Goal: Information Seeking & Learning: Learn about a topic

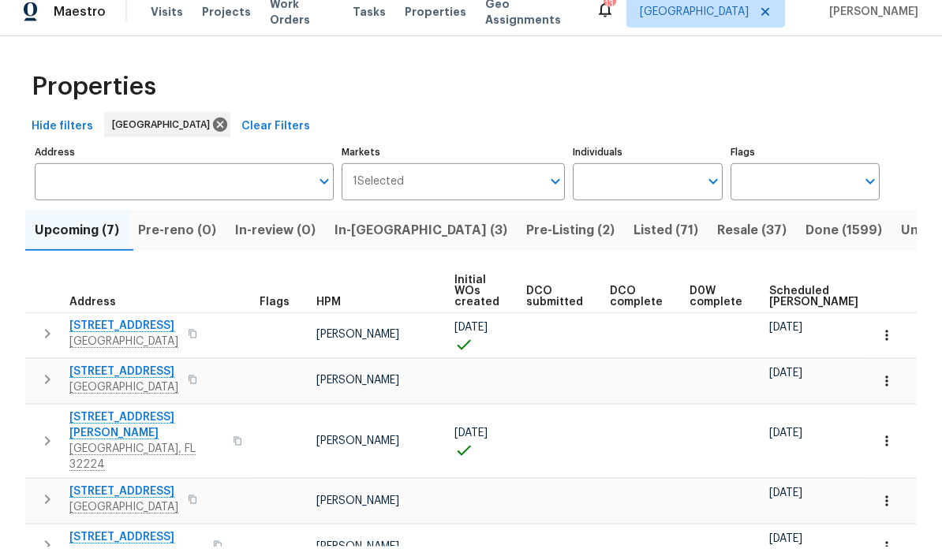
scroll to position [88, 0]
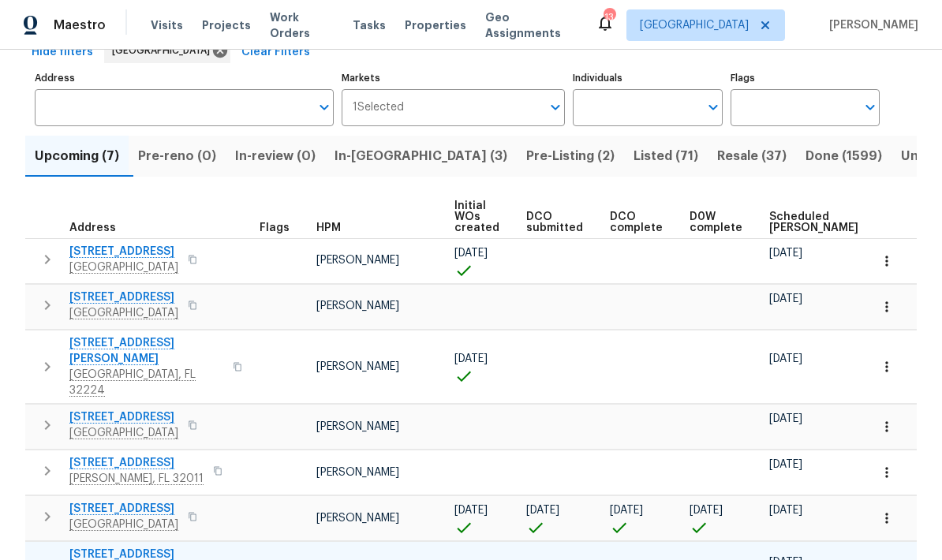
click at [125, 547] on span "[STREET_ADDRESS][PERSON_NAME]" at bounding box center [146, 563] width 154 height 32
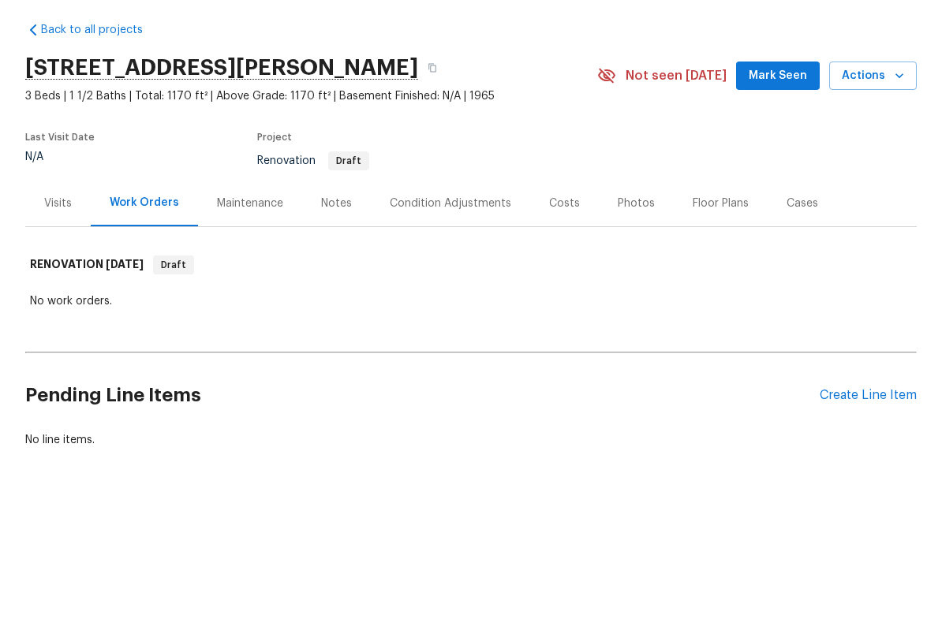
click at [562, 255] on div "Costs" at bounding box center [564, 263] width 31 height 16
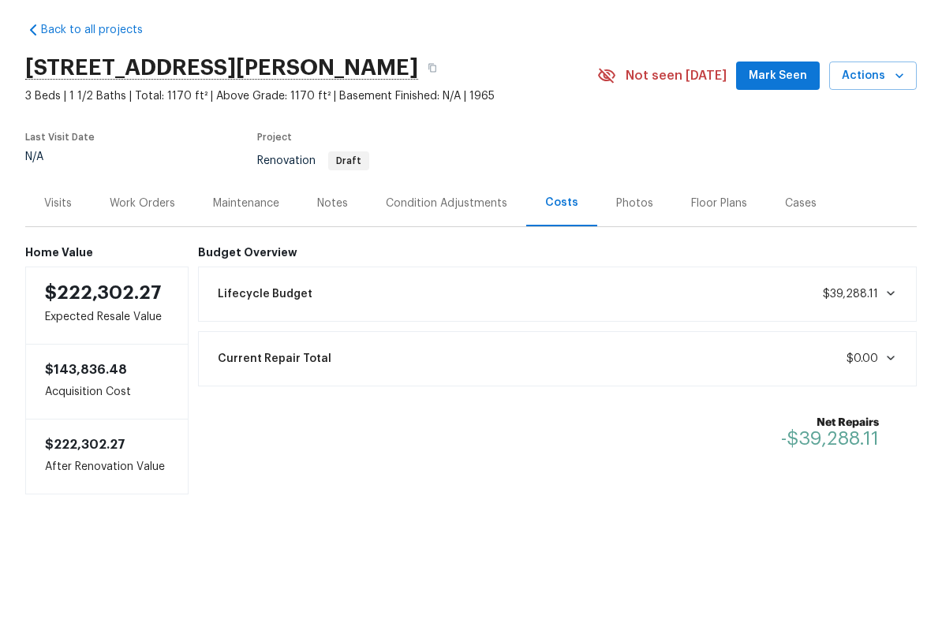
scroll to position [31, 0]
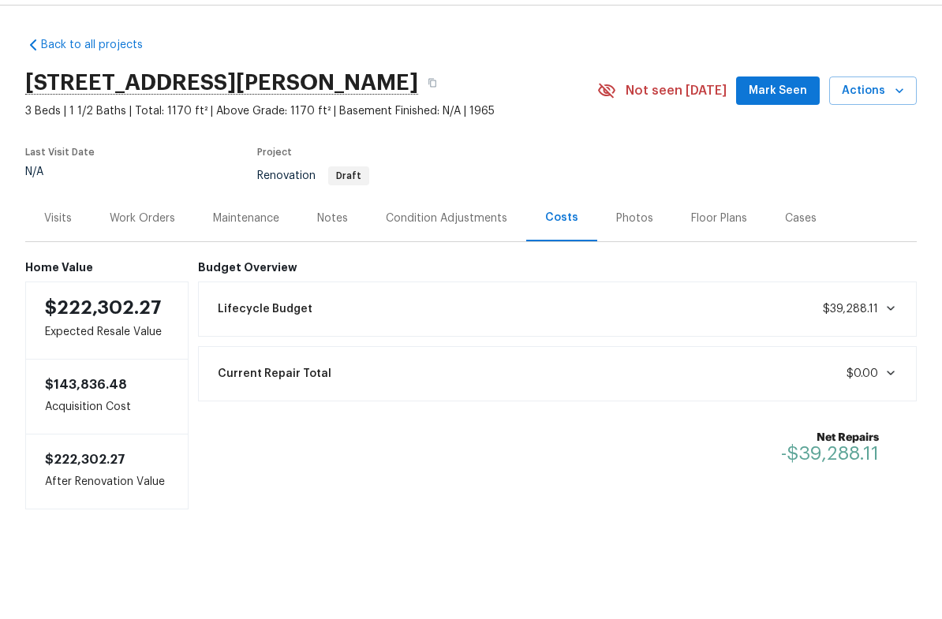
click at [503, 336] on div "Lifecycle Budget $39,288.11" at bounding box center [557, 353] width 699 height 35
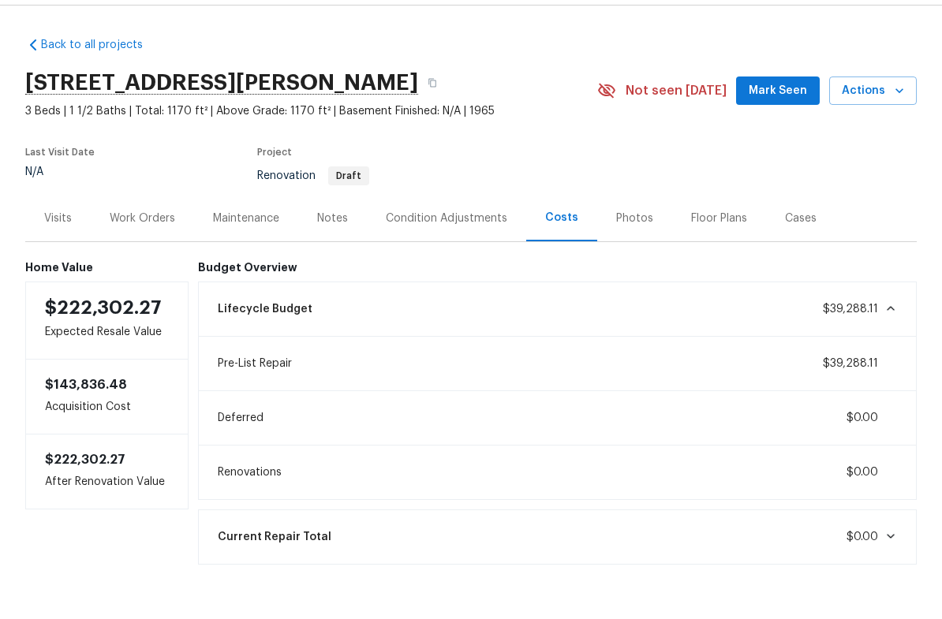
scroll to position [0, 0]
click at [466, 435] on div "Deferred $0.00" at bounding box center [558, 462] width 720 height 55
click at [432, 255] on div "Condition Adjustments" at bounding box center [447, 263] width 122 height 16
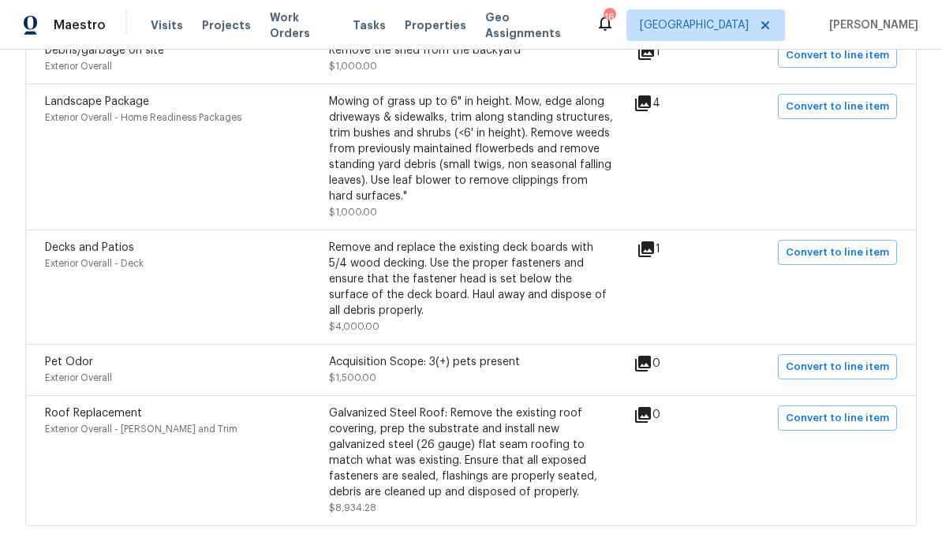
scroll to position [63, 0]
click at [654, 241] on icon at bounding box center [646, 249] width 16 height 16
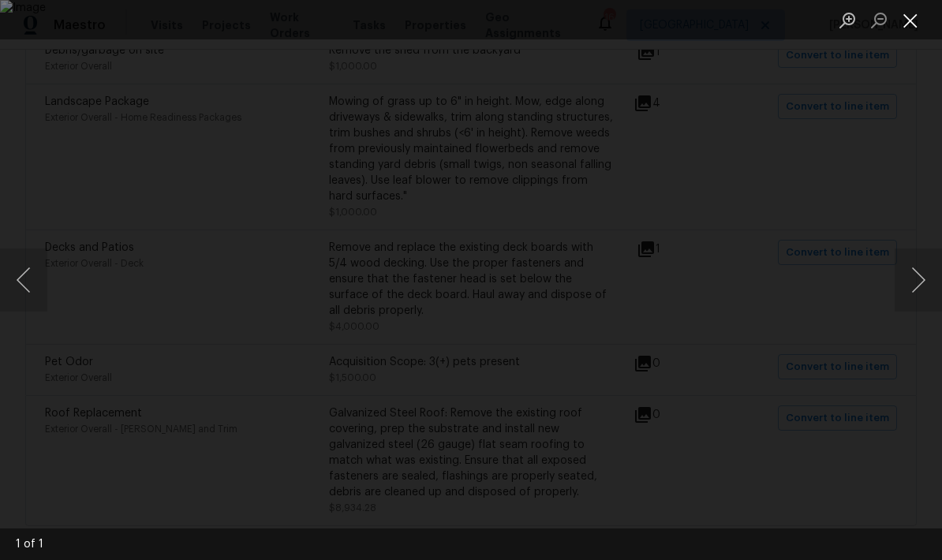
click at [915, 20] on button "Close lightbox" at bounding box center [911, 20] width 32 height 28
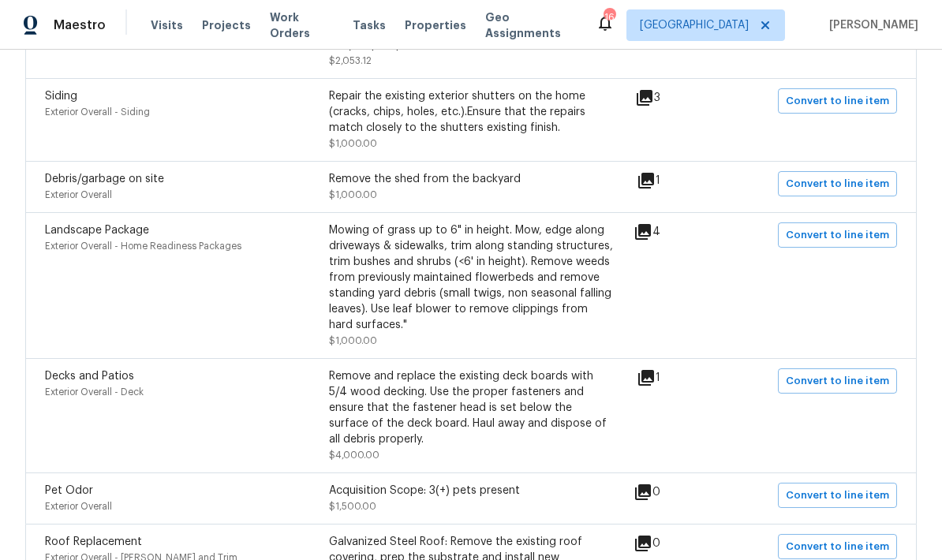
scroll to position [1716, 0]
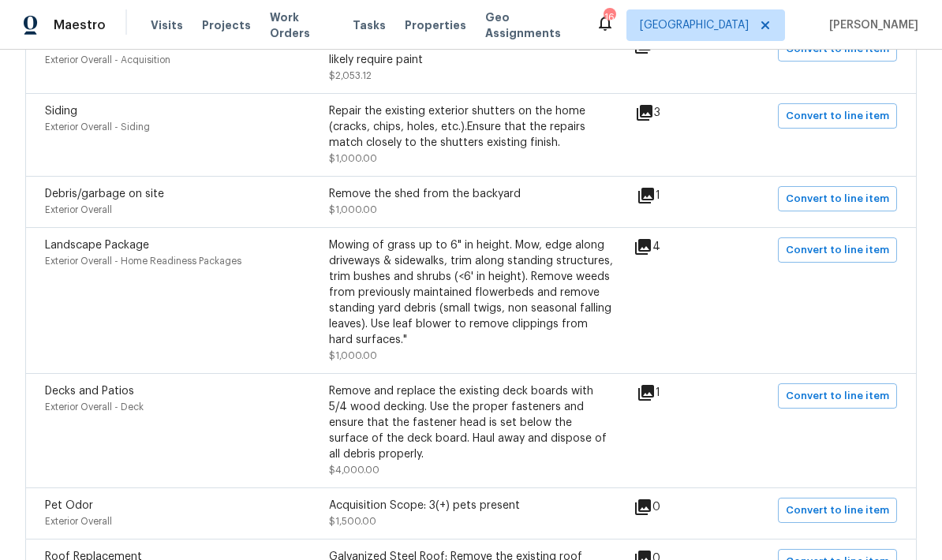
click at [651, 239] on icon at bounding box center [643, 247] width 16 height 16
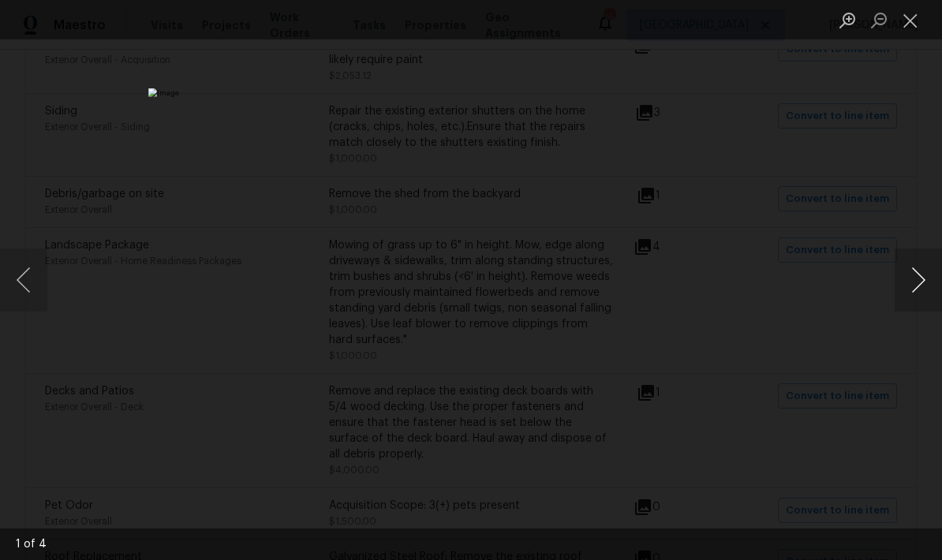
click at [916, 286] on button "Next image" at bounding box center [918, 280] width 47 height 63
click at [920, 278] on button "Next image" at bounding box center [918, 280] width 47 height 63
click at [920, 294] on button "Next image" at bounding box center [918, 280] width 47 height 63
click at [914, 23] on button "Close lightbox" at bounding box center [911, 20] width 32 height 28
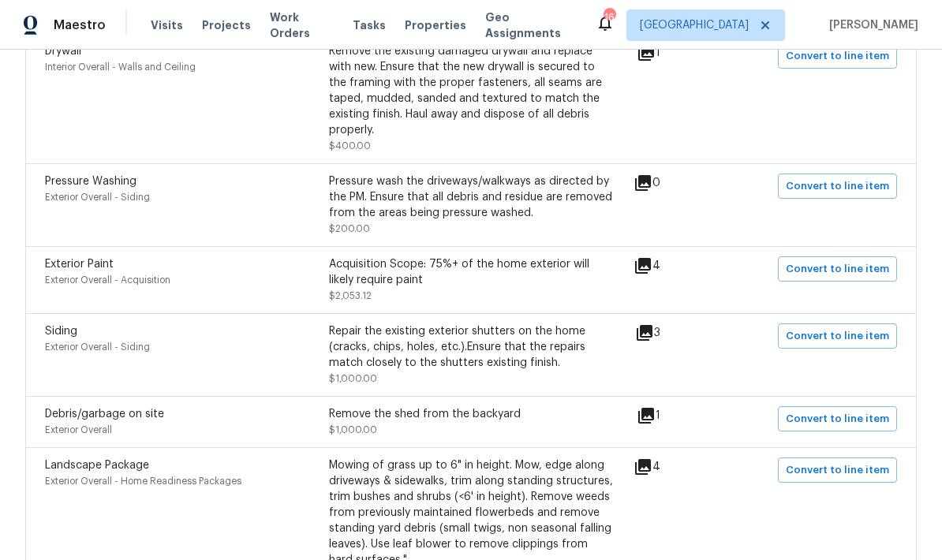
scroll to position [1493, 0]
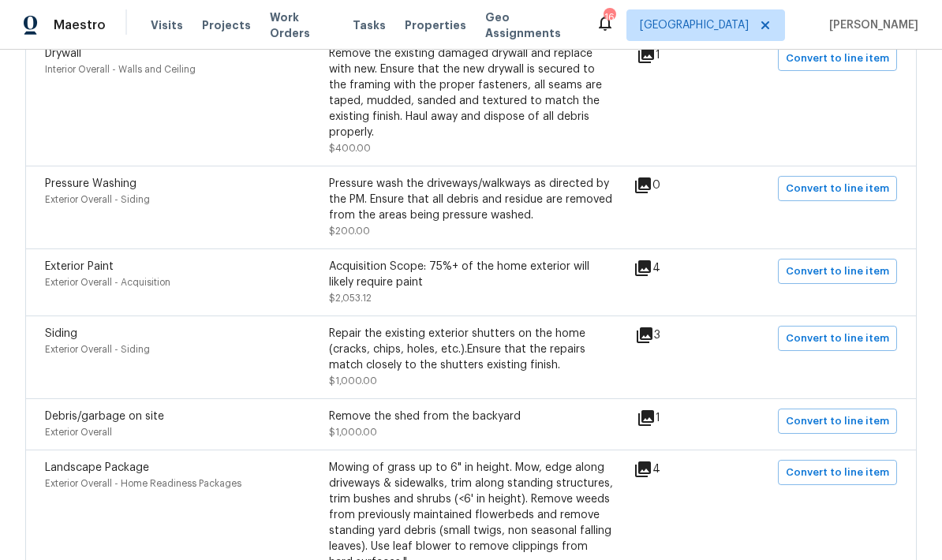
click at [653, 327] on icon at bounding box center [645, 335] width 16 height 16
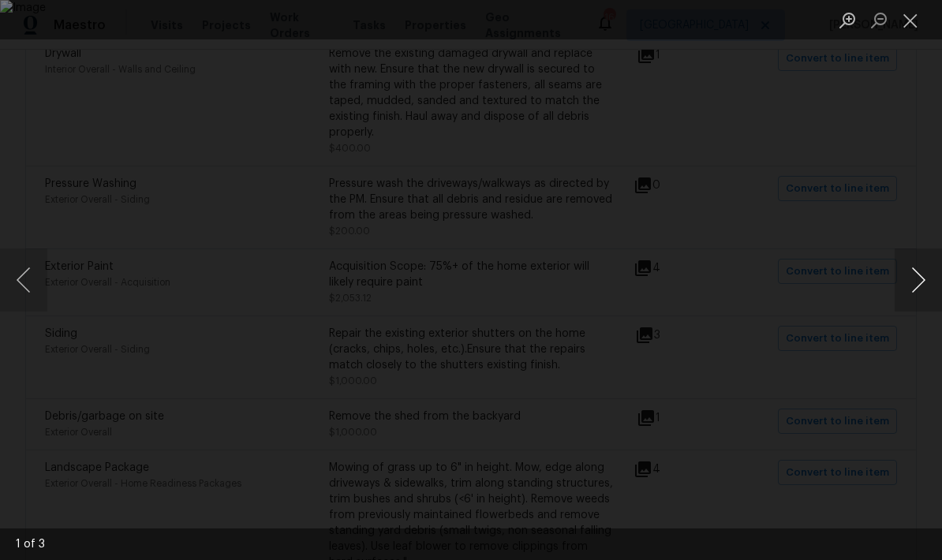
click at [921, 279] on button "Next image" at bounding box center [918, 280] width 47 height 63
click at [924, 284] on button "Next image" at bounding box center [918, 280] width 47 height 63
click at [925, 283] on button "Next image" at bounding box center [918, 280] width 47 height 63
click at [920, 291] on button "Next image" at bounding box center [918, 280] width 47 height 63
click at [921, 24] on button "Close lightbox" at bounding box center [911, 20] width 32 height 28
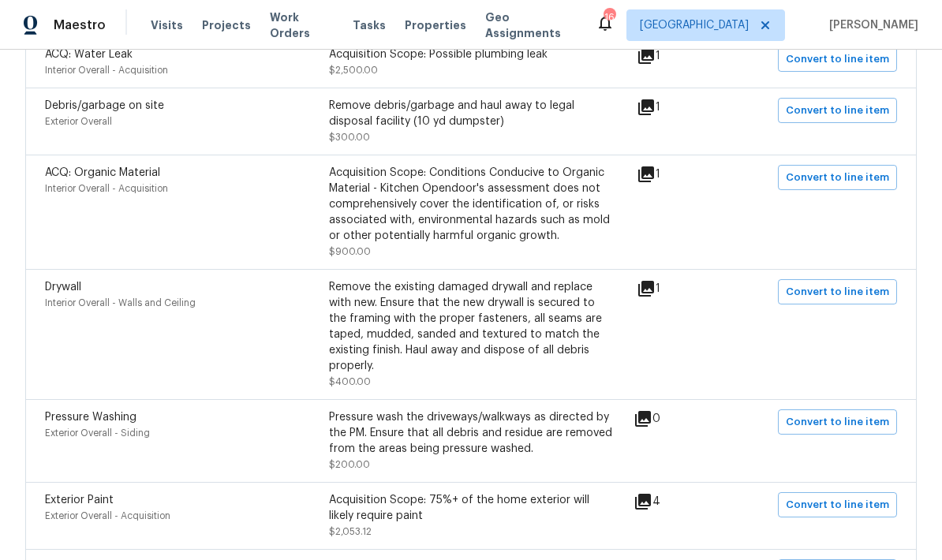
scroll to position [1260, 0]
click at [651, 493] on icon at bounding box center [643, 501] width 16 height 16
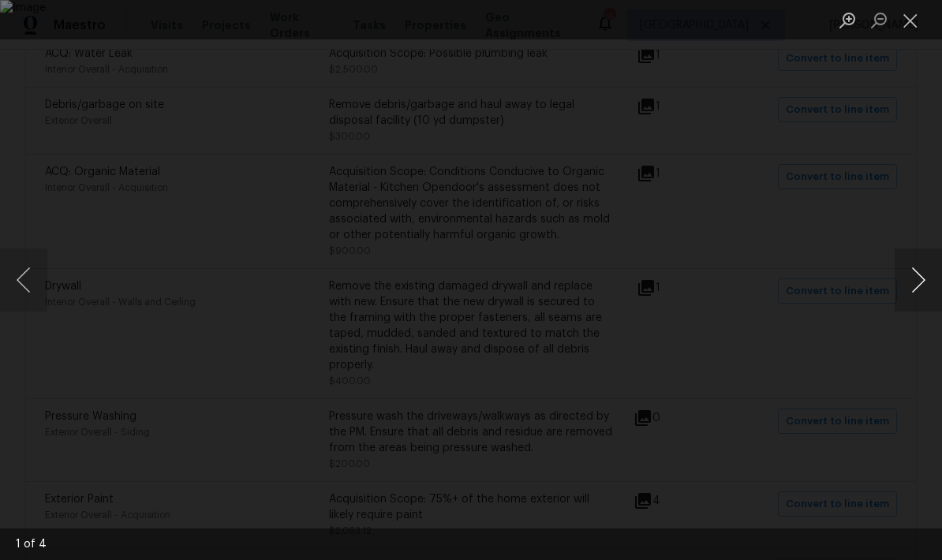
click at [922, 289] on button "Next image" at bounding box center [918, 280] width 47 height 63
click at [927, 290] on button "Next image" at bounding box center [918, 280] width 47 height 63
click at [926, 291] on button "Next image" at bounding box center [918, 280] width 47 height 63
click at [908, 21] on button "Close lightbox" at bounding box center [911, 20] width 32 height 28
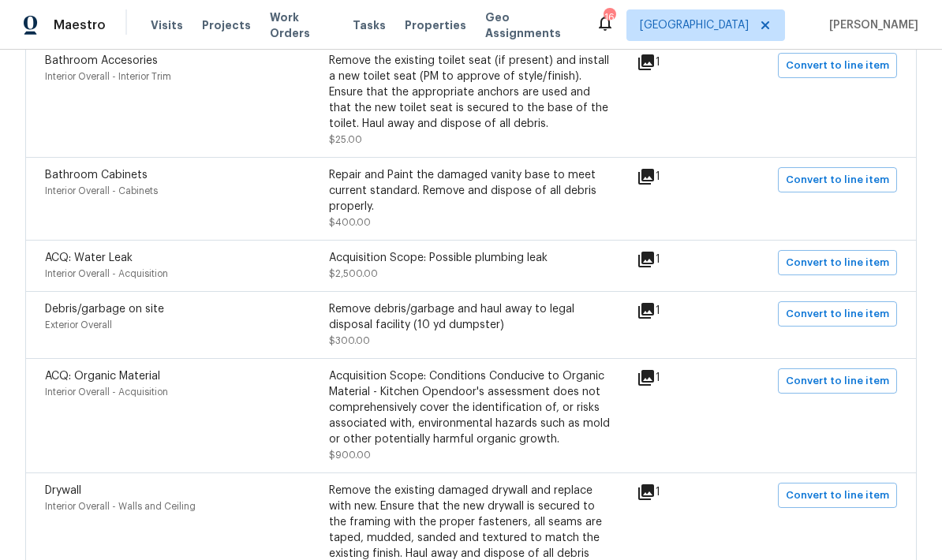
scroll to position [1055, 0]
click at [654, 371] on icon at bounding box center [646, 379] width 16 height 16
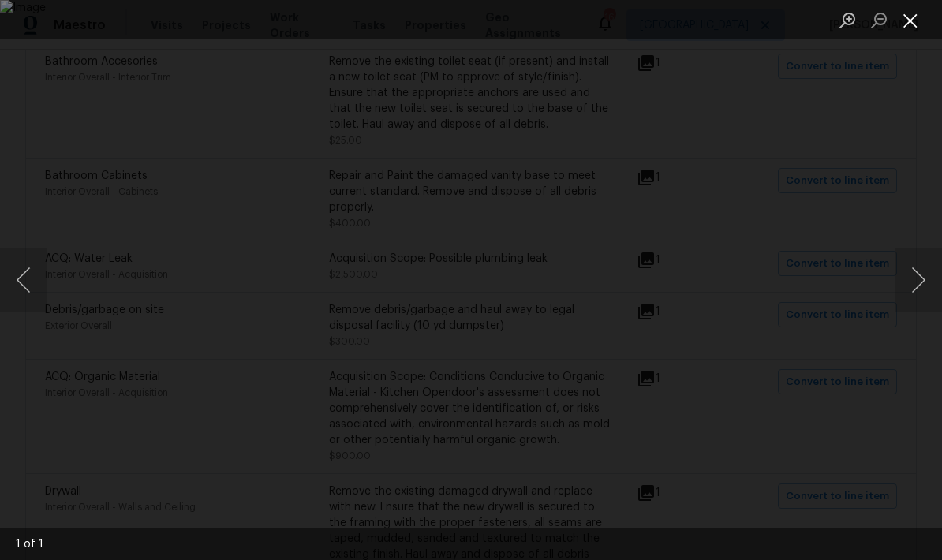
click at [918, 21] on button "Close lightbox" at bounding box center [911, 20] width 32 height 28
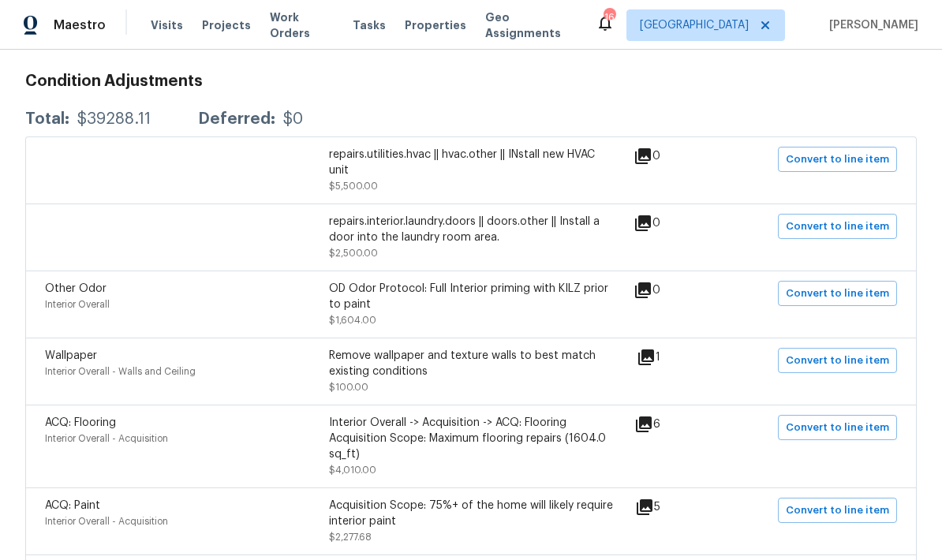
scroll to position [264, 0]
click at [653, 414] on icon at bounding box center [643, 423] width 19 height 19
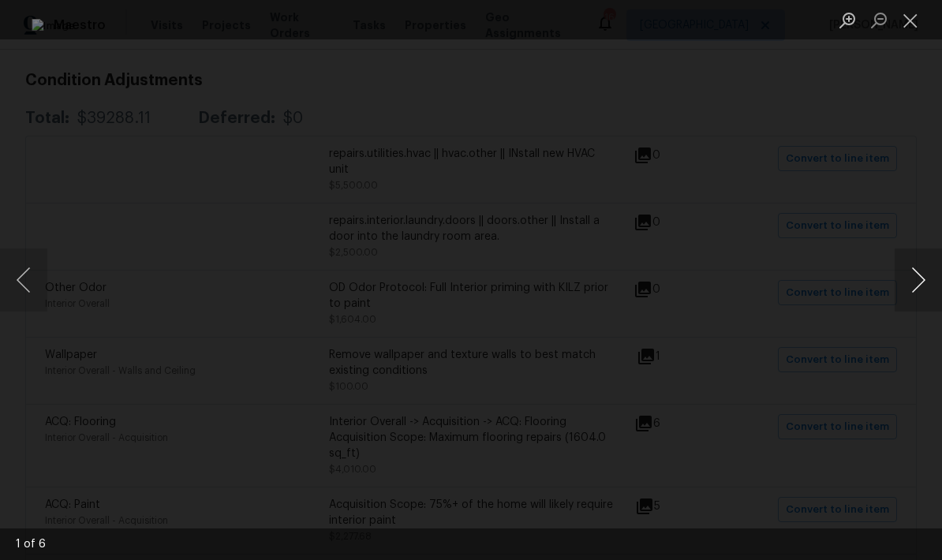
click at [915, 283] on button "Next image" at bounding box center [918, 280] width 47 height 63
click at [924, 280] on button "Next image" at bounding box center [918, 280] width 47 height 63
click at [925, 292] on button "Next image" at bounding box center [918, 280] width 47 height 63
click at [926, 293] on button "Next image" at bounding box center [918, 280] width 47 height 63
click at [931, 291] on button "Next image" at bounding box center [918, 280] width 47 height 63
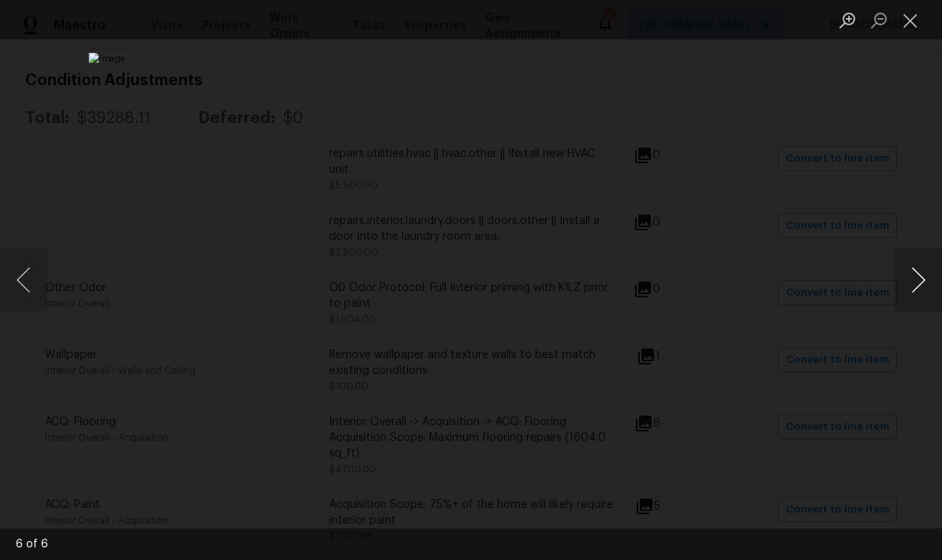
click at [925, 286] on button "Next image" at bounding box center [918, 280] width 47 height 63
click at [932, 286] on button "Next image" at bounding box center [918, 280] width 47 height 63
click at [913, 17] on button "Close lightbox" at bounding box center [911, 20] width 32 height 28
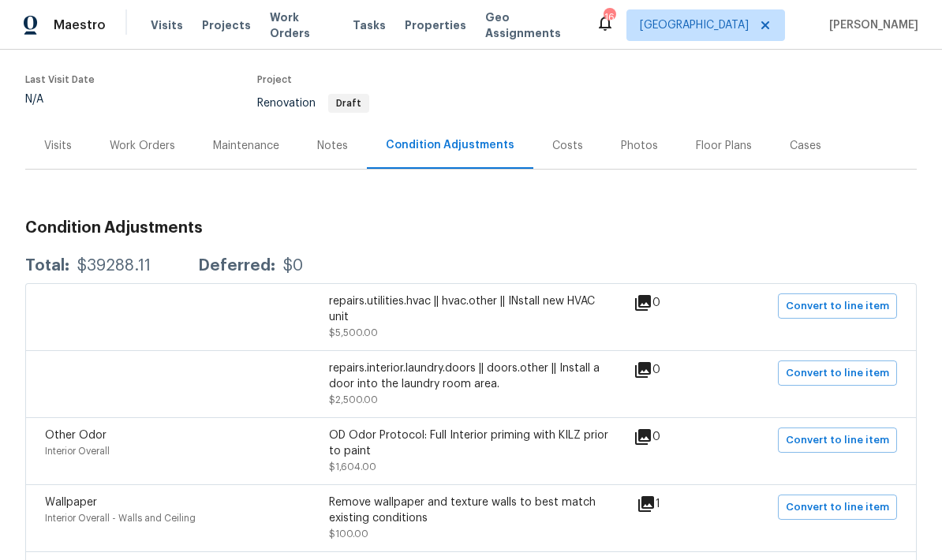
scroll to position [131, 0]
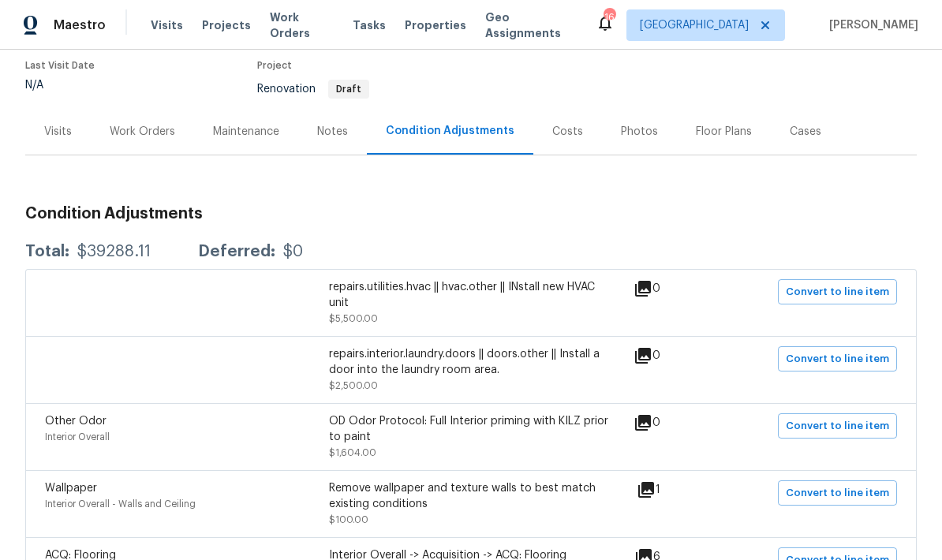
click at [55, 124] on div "Visits" at bounding box center [58, 132] width 28 height 16
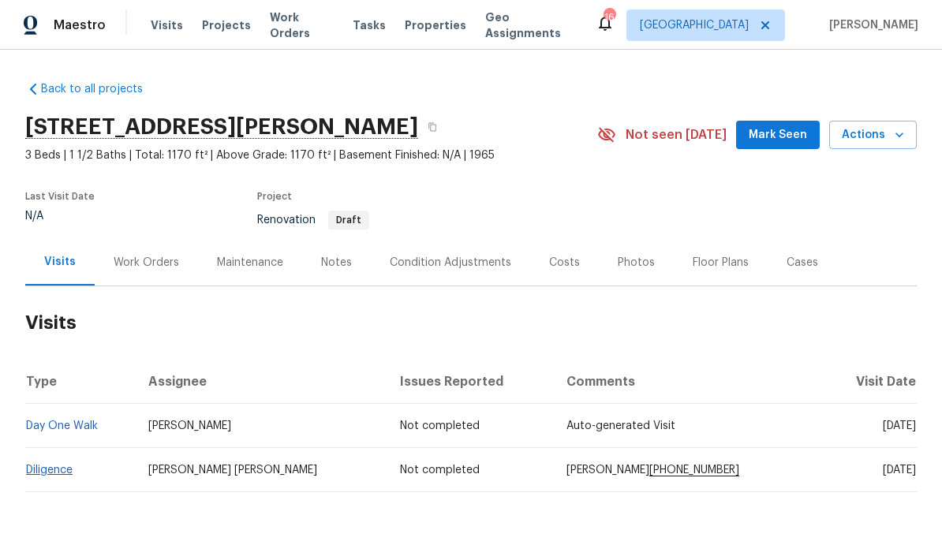
click at [64, 465] on link "Diligence" at bounding box center [49, 470] width 47 height 11
